Goal: Task Accomplishment & Management: Manage account settings

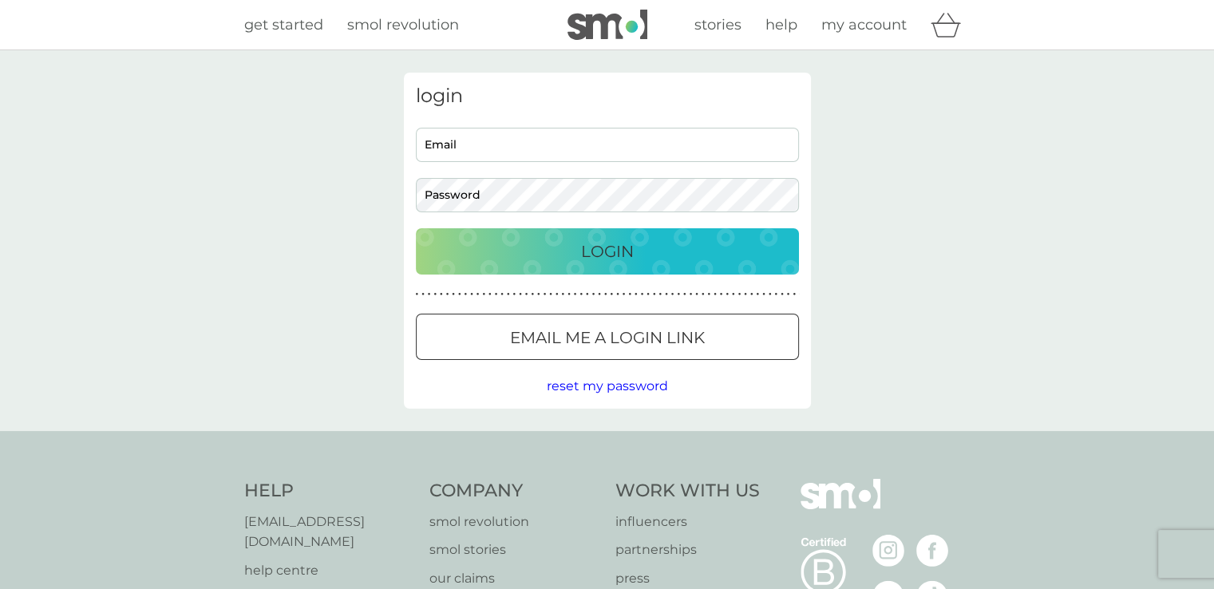
type input "[EMAIL_ADDRESS][DOMAIN_NAME]"
click at [562, 152] on input "bethwells@live.co.uk" at bounding box center [607, 145] width 383 height 34
click at [734, 264] on button "Login" at bounding box center [607, 251] width 383 height 46
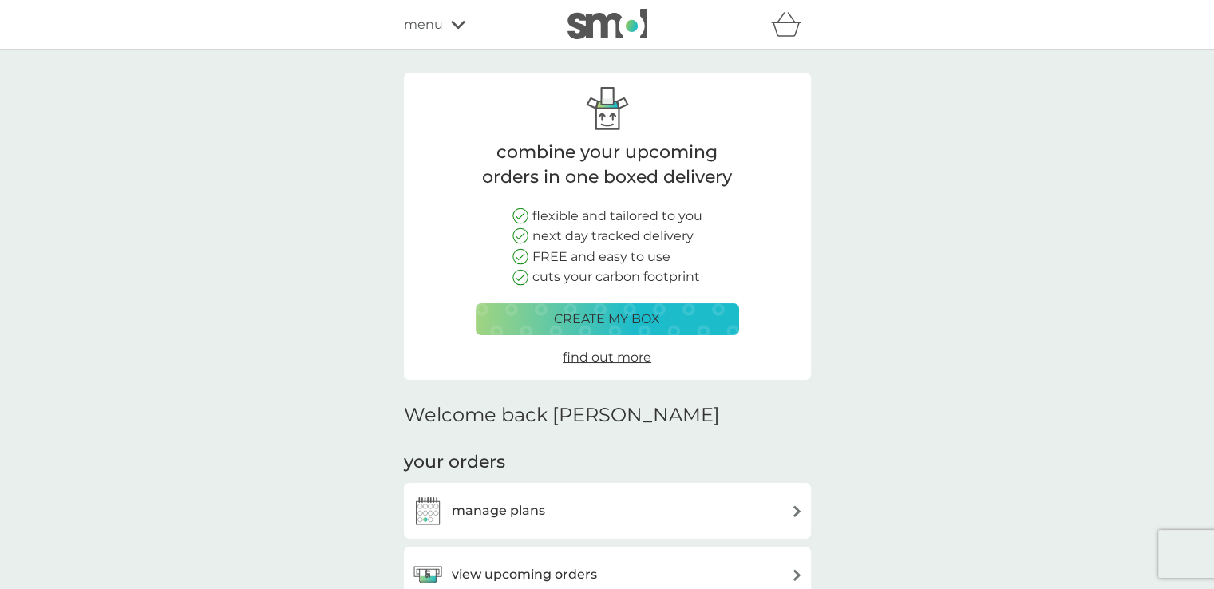
click at [713, 502] on div "manage plans" at bounding box center [607, 511] width 391 height 32
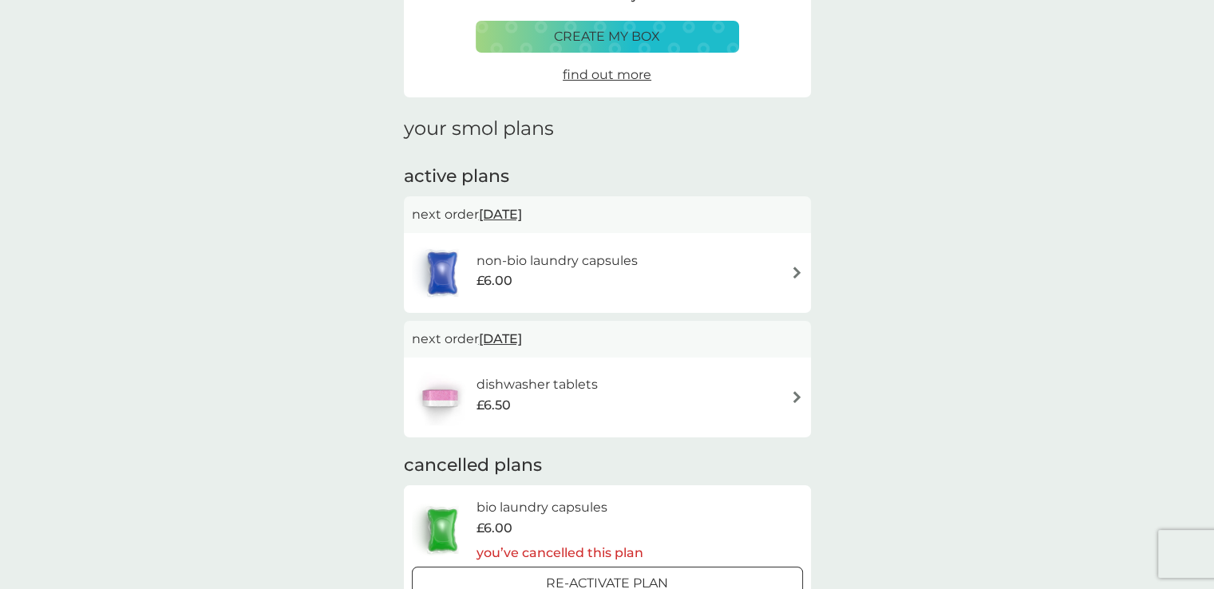
scroll to position [192, 0]
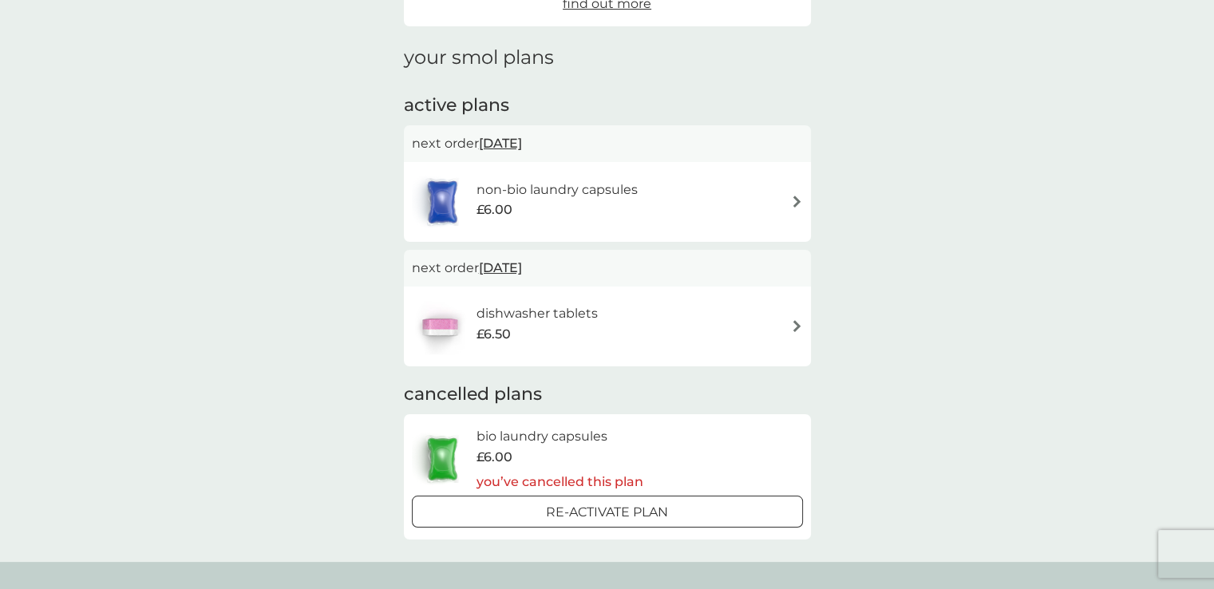
click at [620, 325] on div "dishwasher tablets £6.50" at bounding box center [607, 327] width 391 height 56
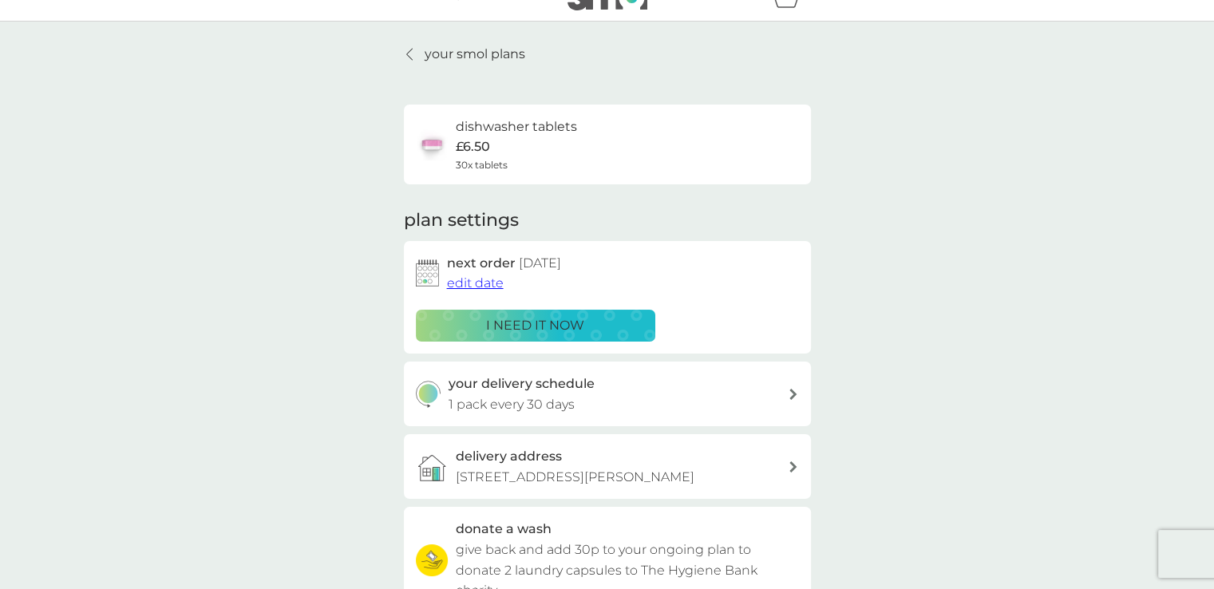
scroll to position [177, 0]
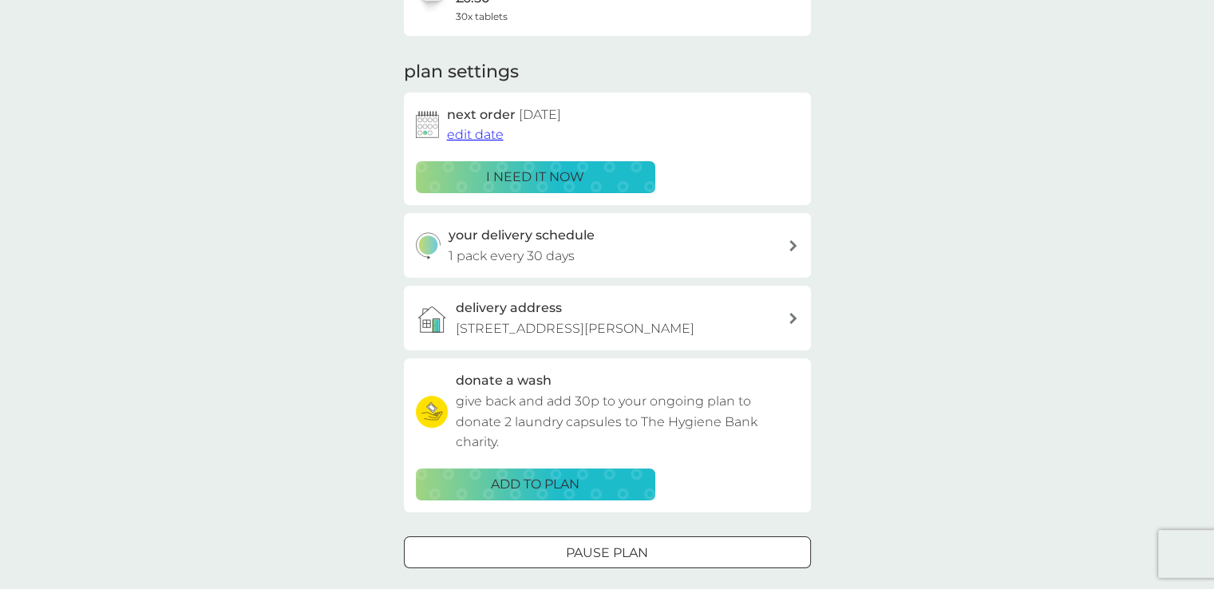
click at [593, 248] on div "your delivery schedule 1 pack every 30 days" at bounding box center [618, 245] width 339 height 41
select select "28"
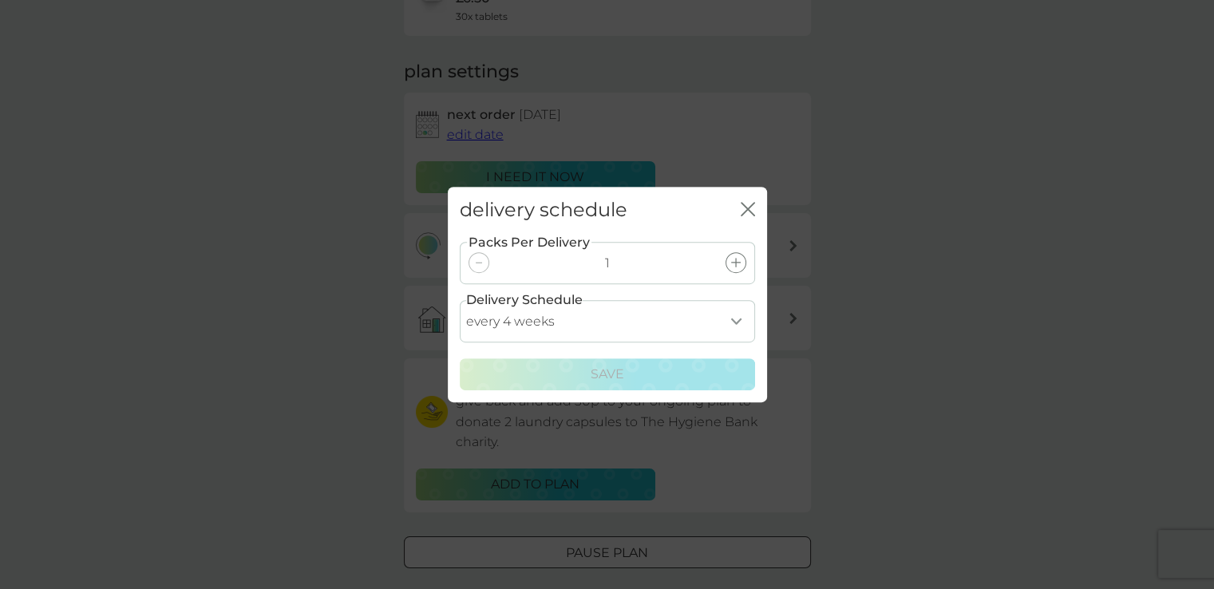
click at [555, 311] on select "every 1 week every 2 weeks every 3 weeks every 4 weeks every 5 weeks every 6 we…" at bounding box center [607, 321] width 295 height 42
click at [984, 265] on div "delivery schedule close Packs Per Delivery 1 Delivery Schedule every 1 week eve…" at bounding box center [607, 294] width 1214 height 589
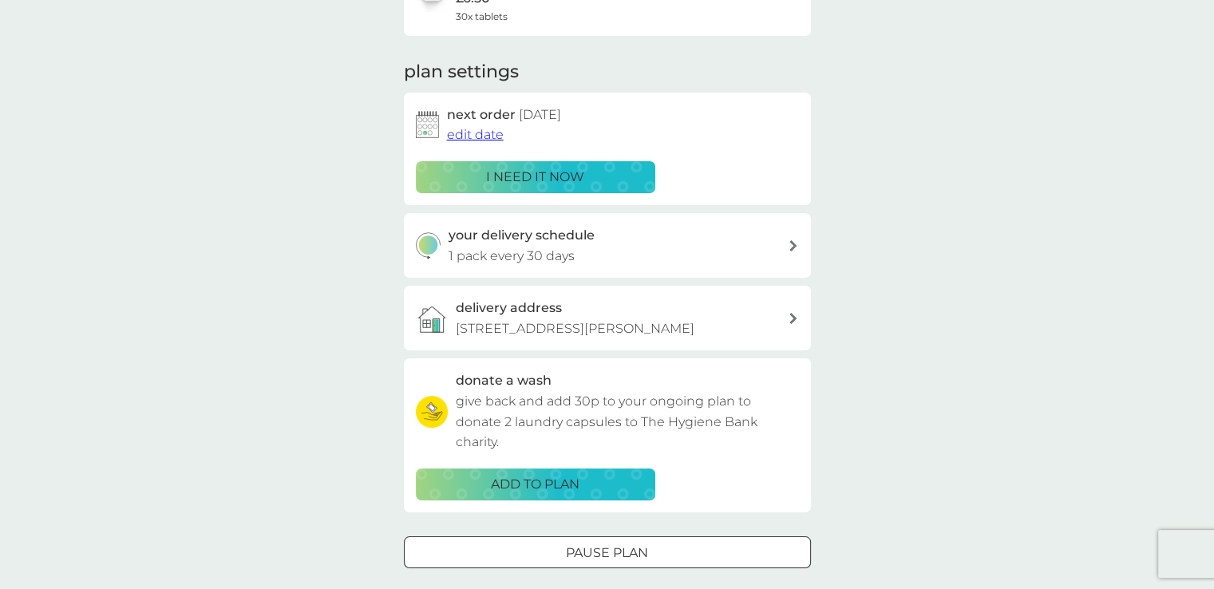
click at [475, 137] on span "edit date" at bounding box center [475, 134] width 57 height 15
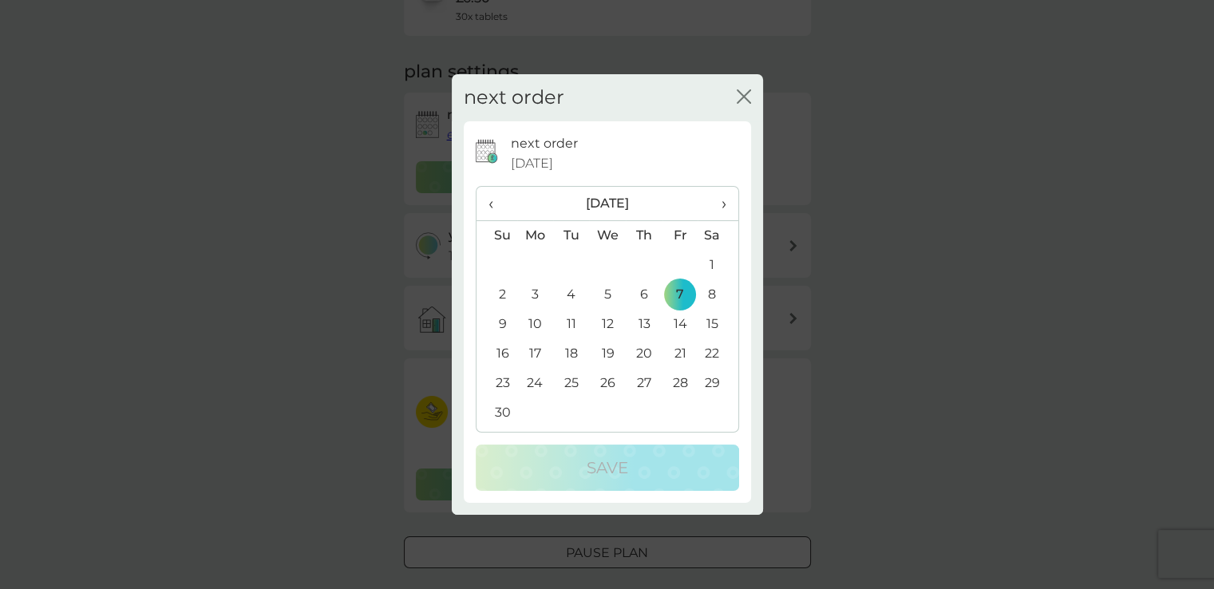
click at [747, 95] on icon "close" at bounding box center [744, 96] width 14 height 14
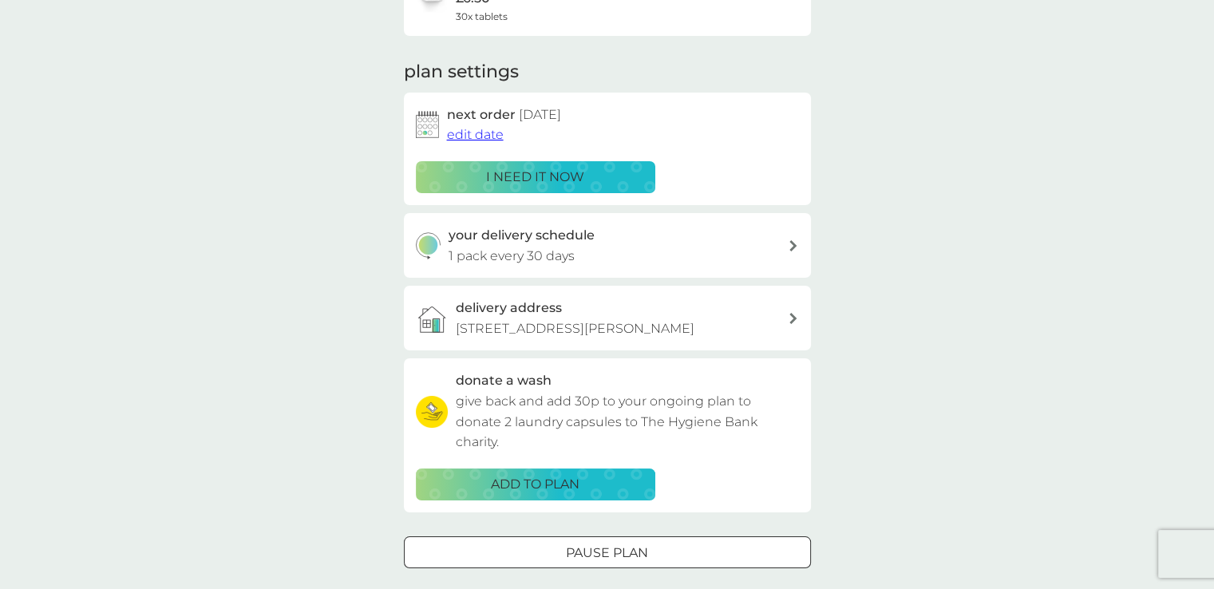
scroll to position [582, 0]
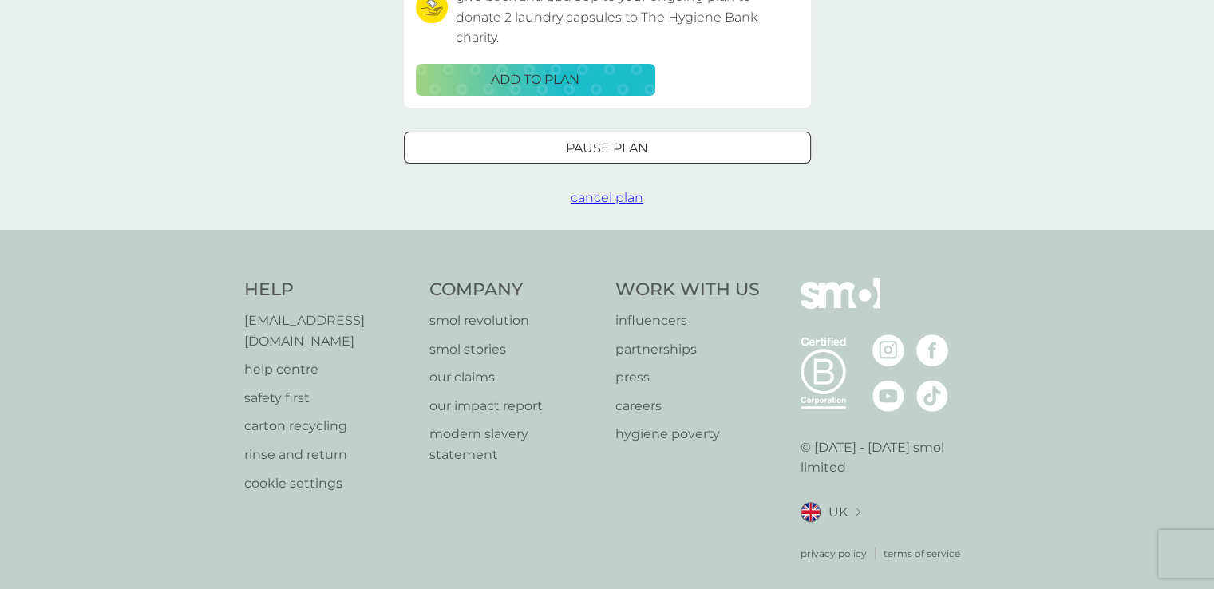
click at [580, 140] on div at bounding box center [607, 148] width 57 height 17
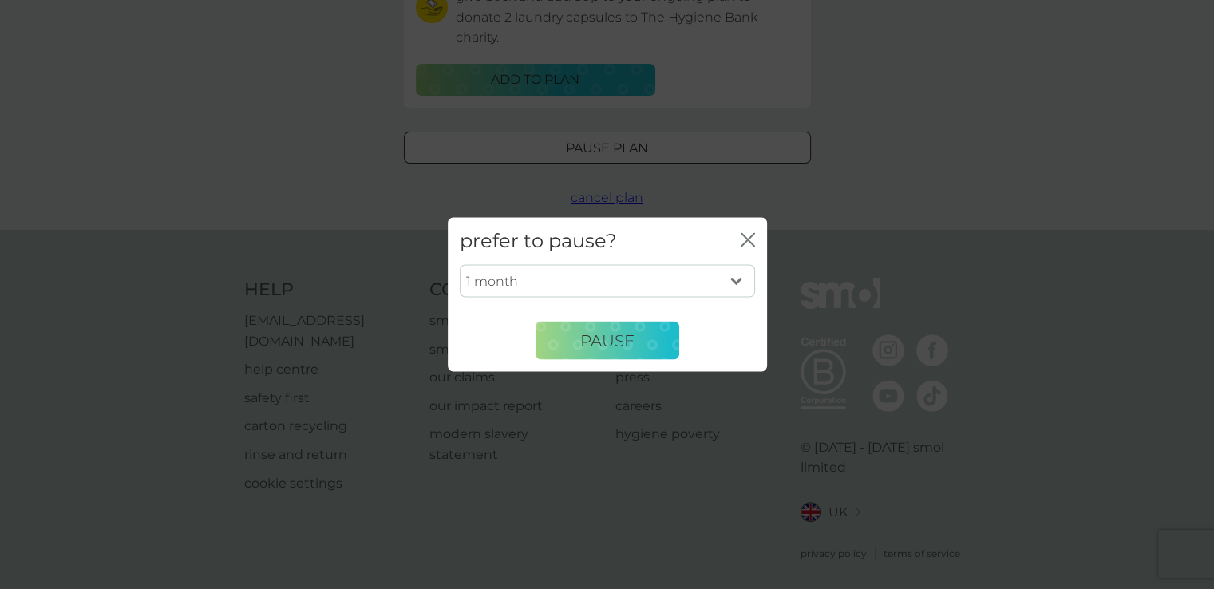
click at [626, 285] on select "1 month 2 months 3 months 4 months 5 months 6 months" at bounding box center [607, 281] width 295 height 34
select select "6"
click at [460, 264] on select "1 month 2 months 3 months 4 months 5 months 6 months" at bounding box center [607, 281] width 295 height 34
click at [591, 327] on button "Pause" at bounding box center [608, 341] width 144 height 38
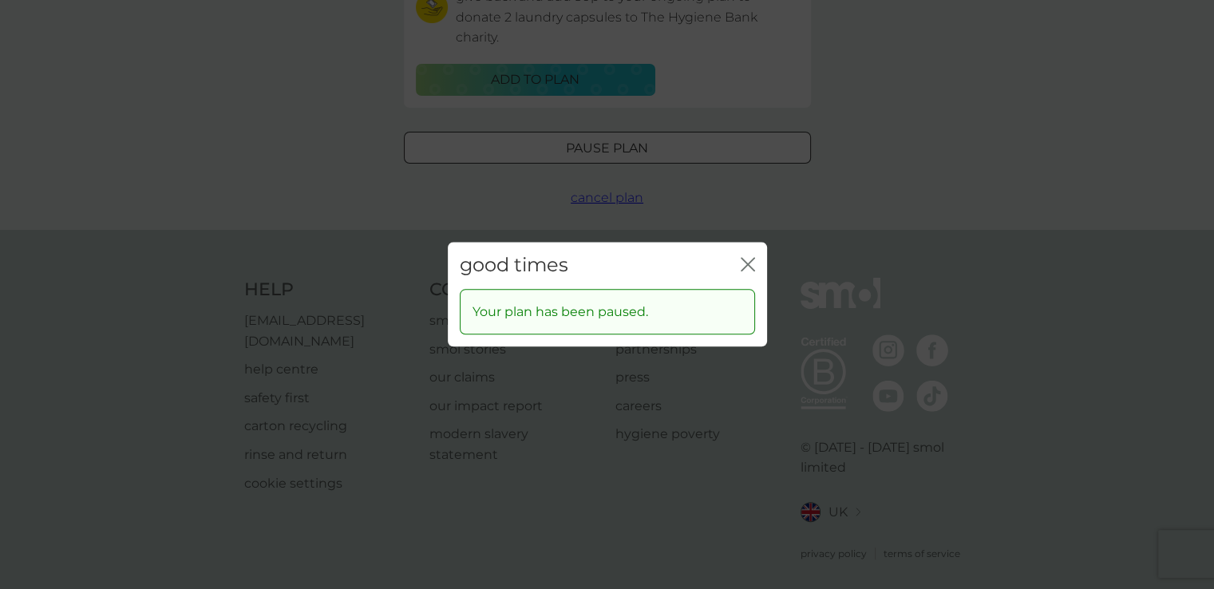
click at [747, 257] on icon "close" at bounding box center [748, 264] width 14 height 14
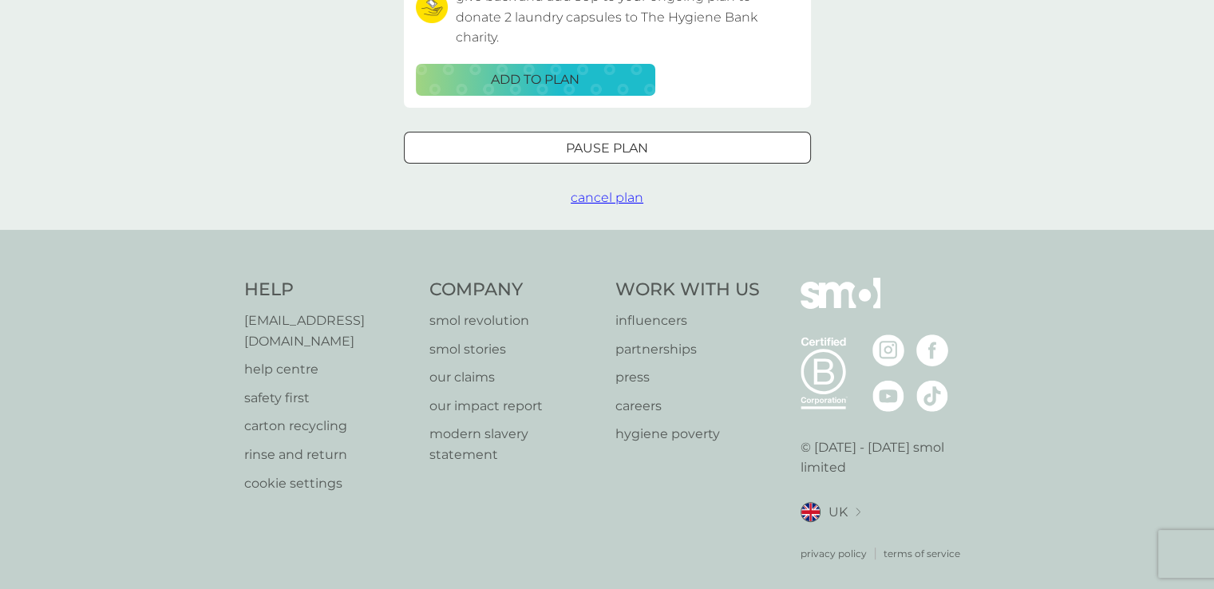
scroll to position [67, 0]
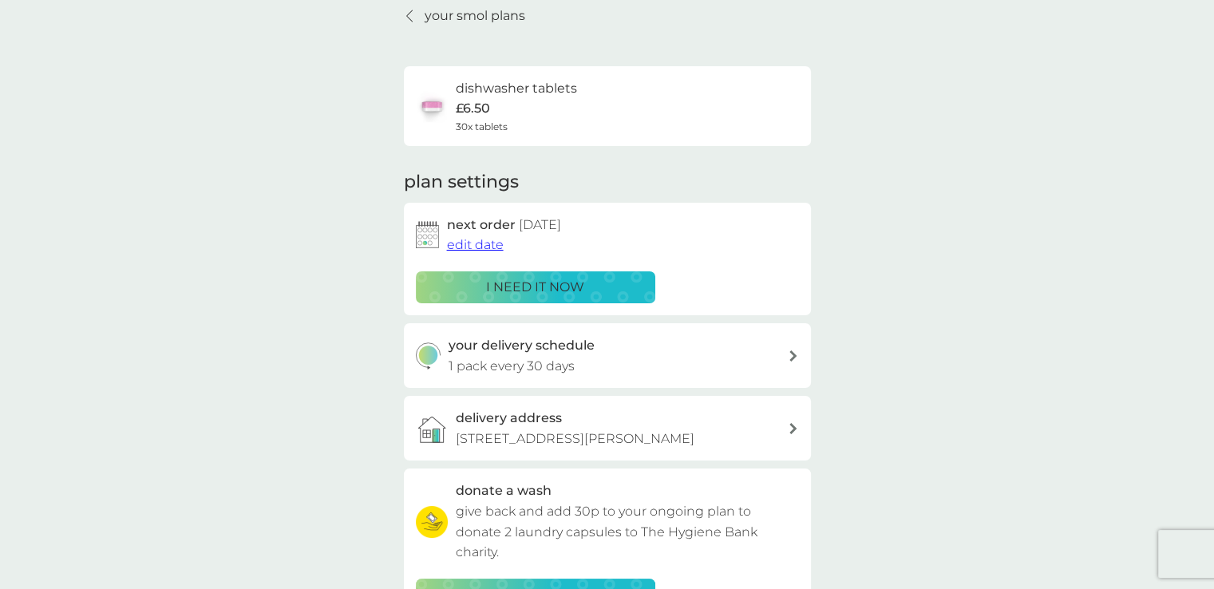
click at [469, 17] on p "your smol plans" at bounding box center [475, 16] width 101 height 21
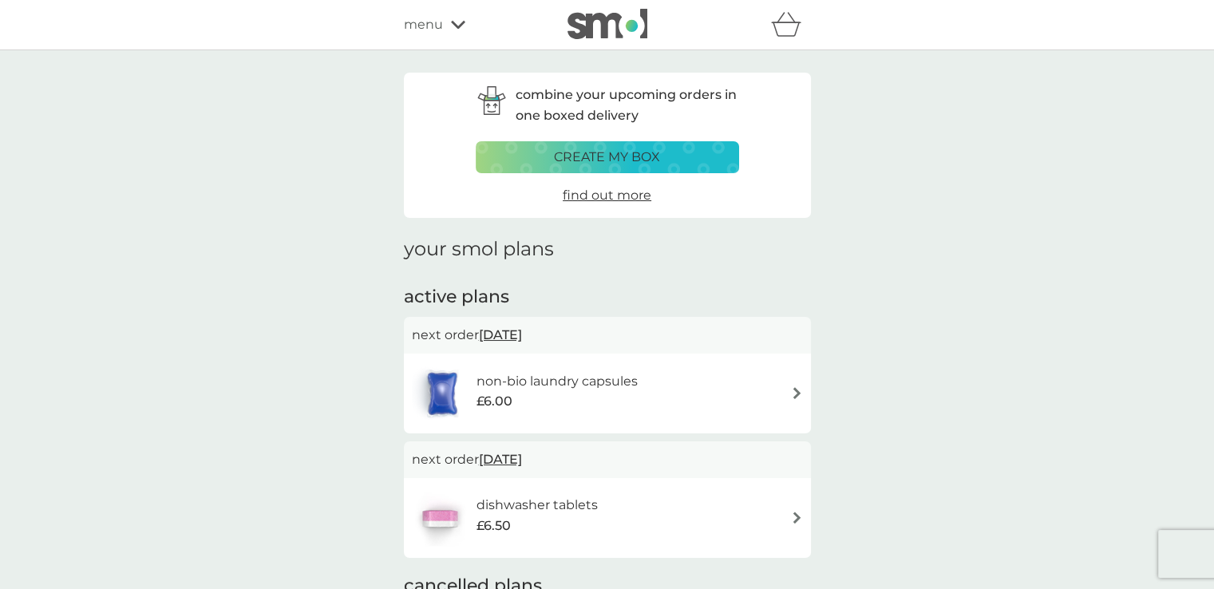
click at [607, 393] on div "£6.00" at bounding box center [557, 401] width 161 height 21
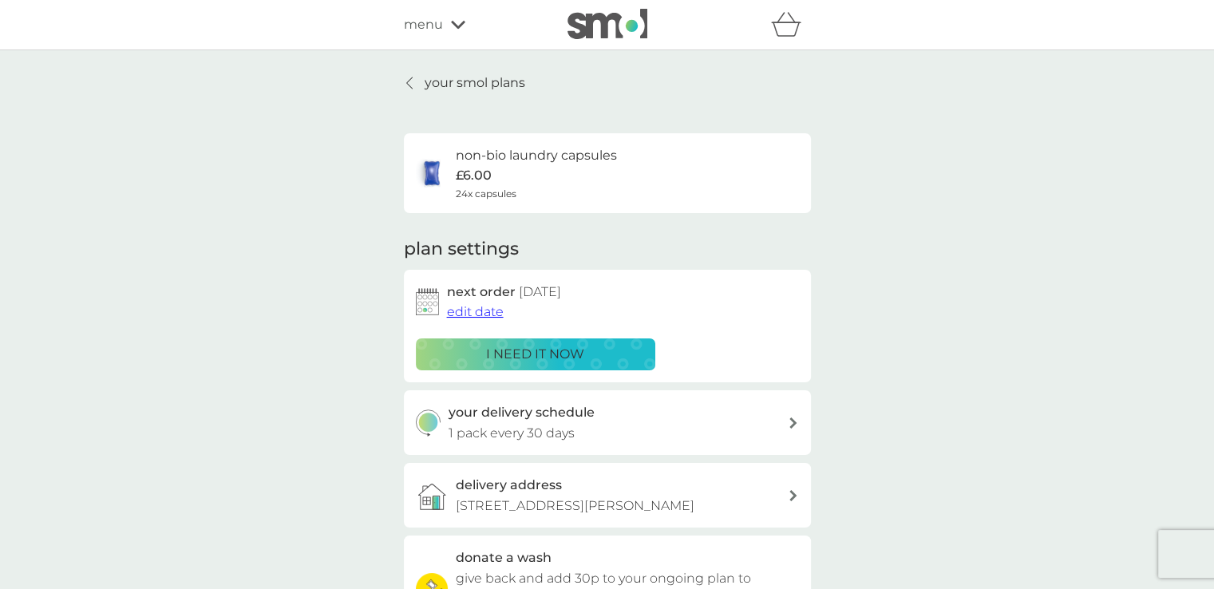
scroll to position [514, 0]
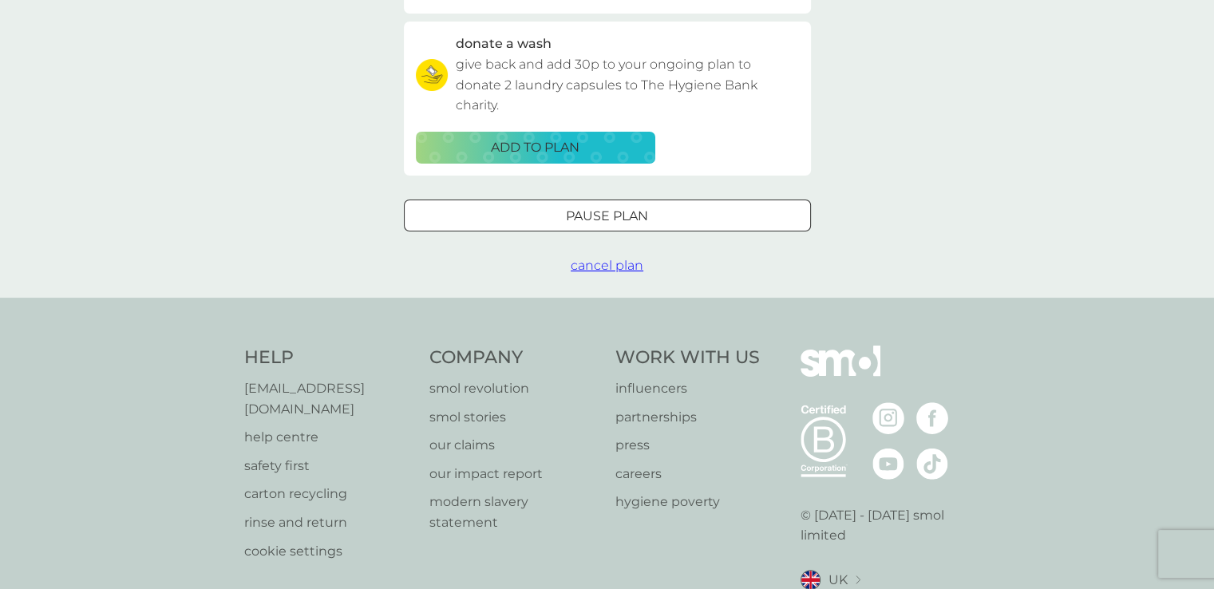
click at [563, 214] on div "Pause plan" at bounding box center [608, 216] width 406 height 21
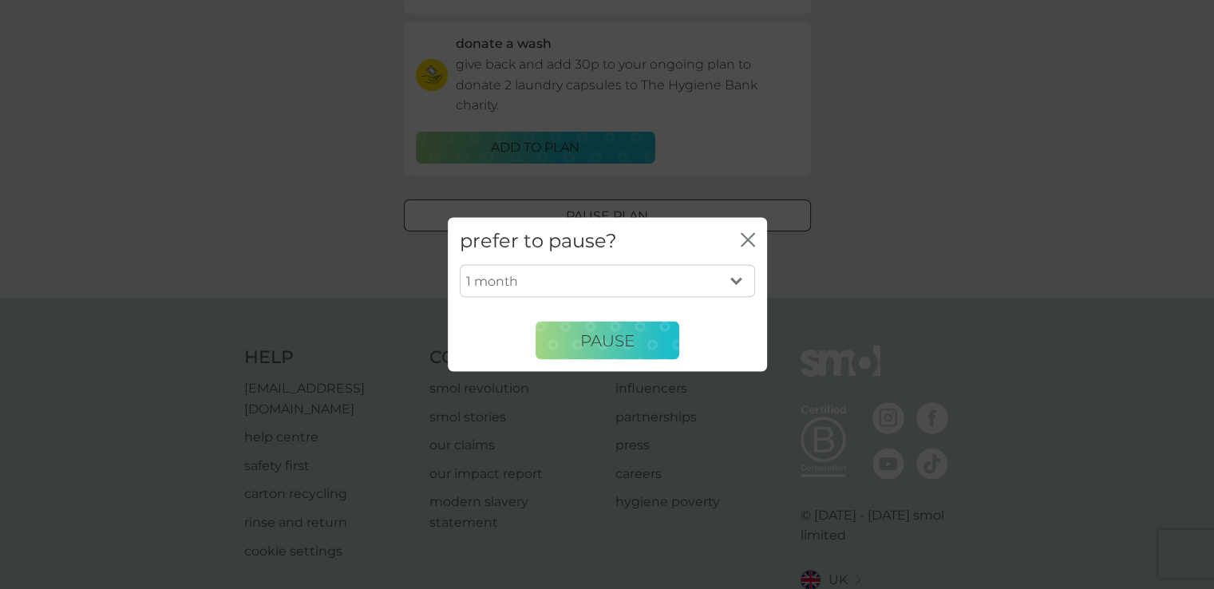
click at [648, 272] on select "1 month 2 months 3 months 4 months 5 months 6 months" at bounding box center [607, 281] width 295 height 34
select select "6"
click at [460, 264] on select "1 month 2 months 3 months 4 months 5 months 6 months" at bounding box center [607, 281] width 295 height 34
click at [592, 337] on span "Pause" at bounding box center [607, 340] width 54 height 19
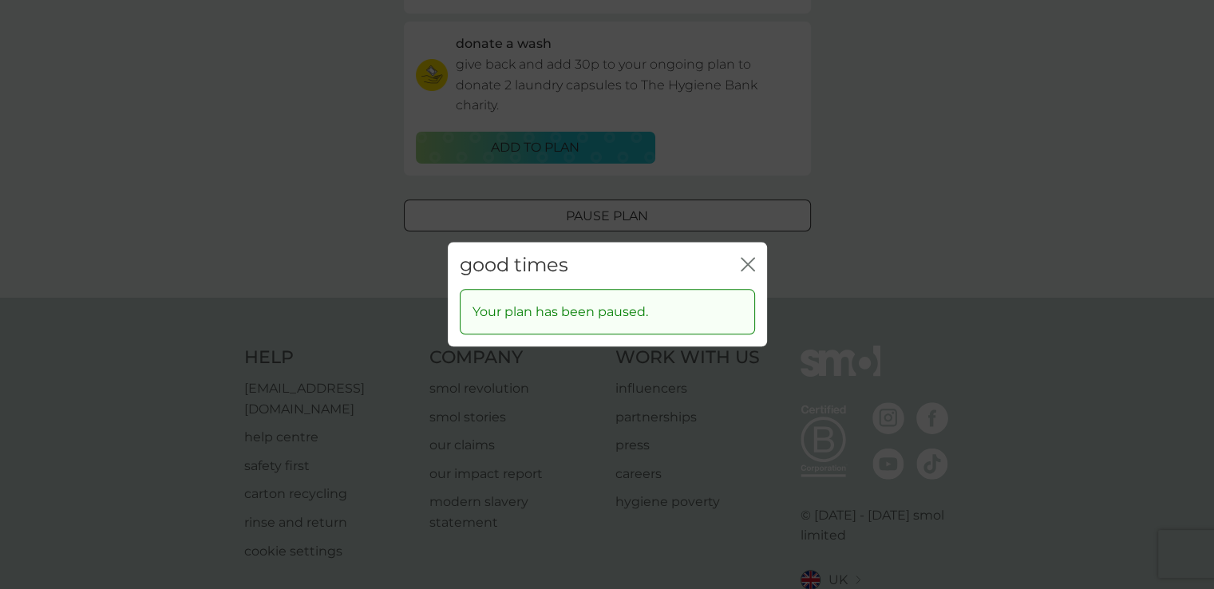
click at [741, 261] on icon "close" at bounding box center [748, 264] width 14 height 14
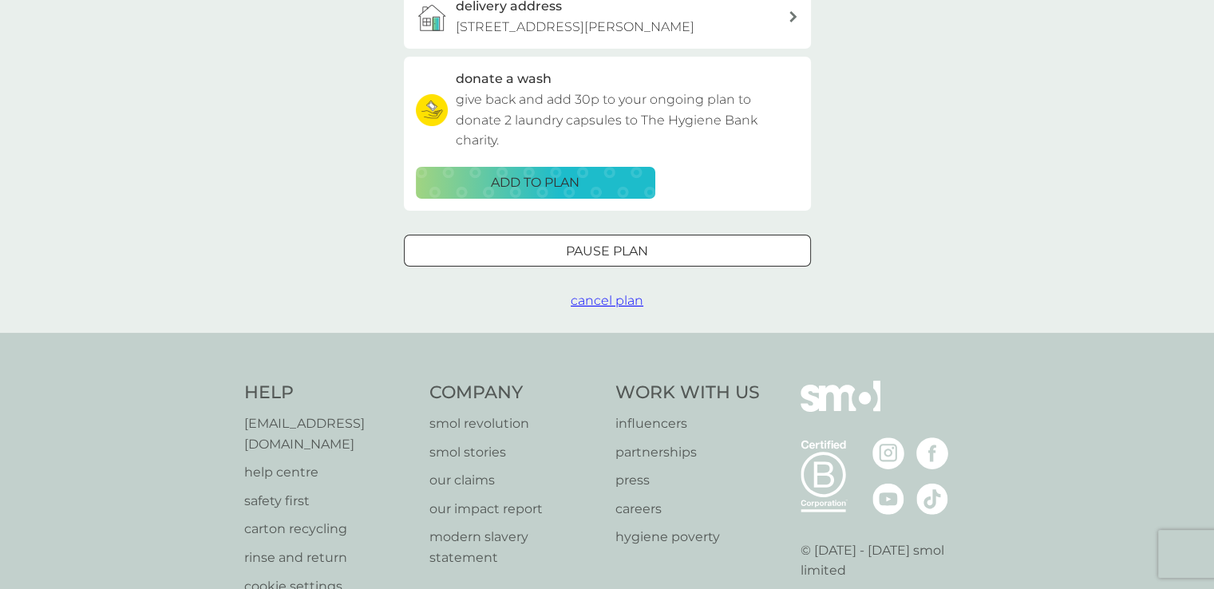
scroll to position [0, 0]
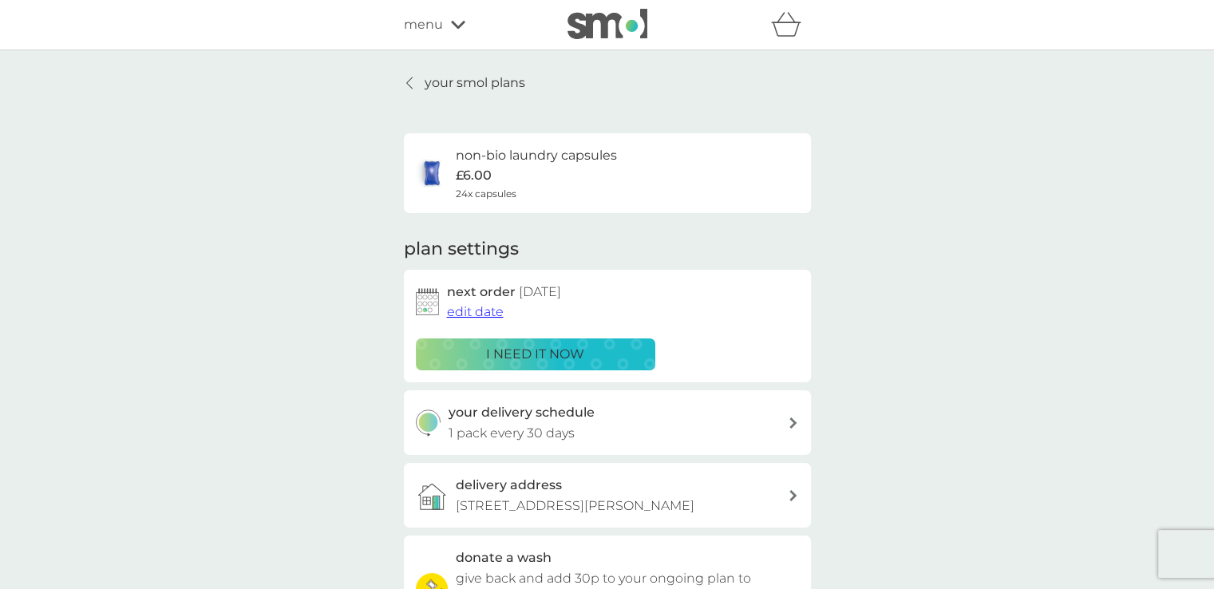
click at [485, 81] on p "your smol plans" at bounding box center [475, 83] width 101 height 21
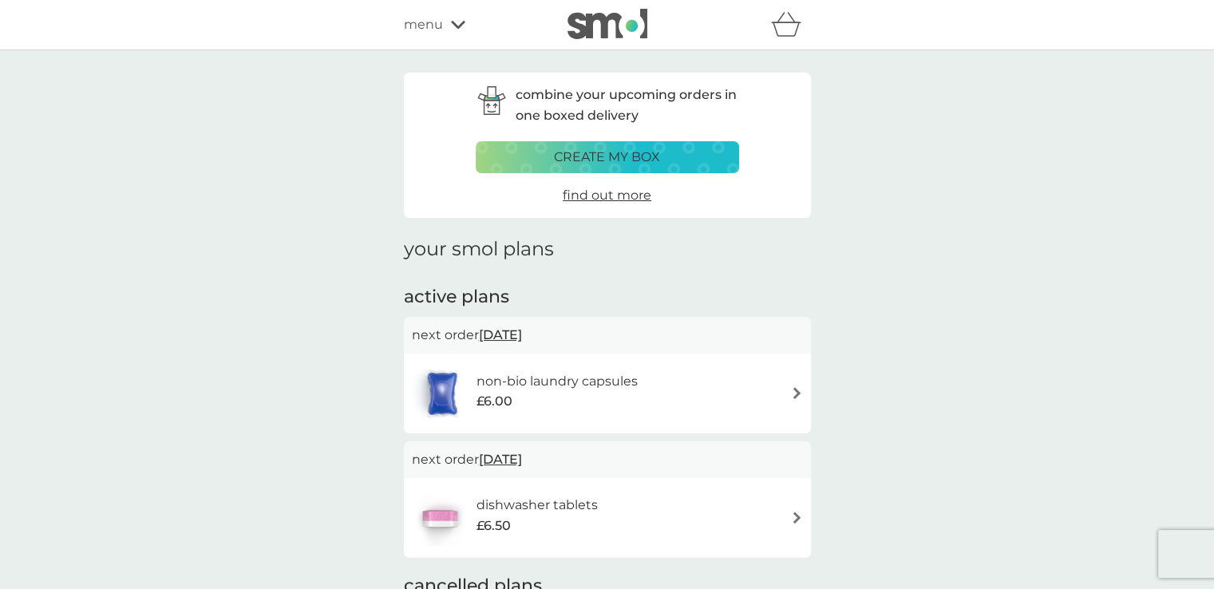
click at [443, 20] on div "menu" at bounding box center [472, 24] width 136 height 21
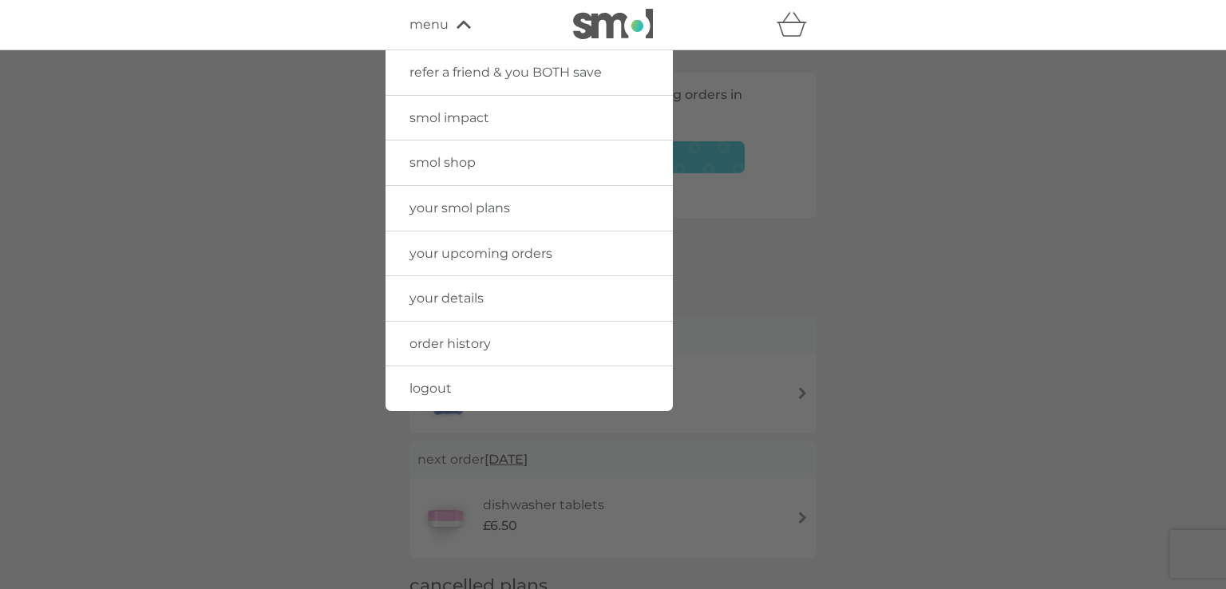
click at [453, 387] on link "logout" at bounding box center [529, 388] width 287 height 45
